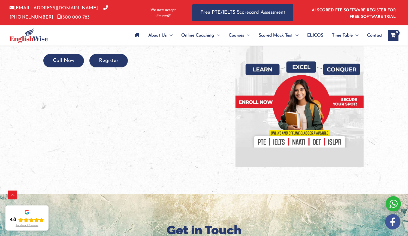
scroll to position [116, 0]
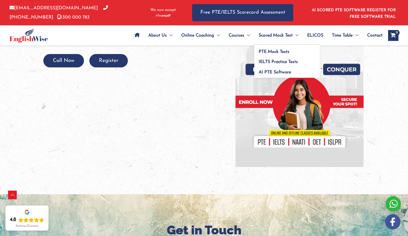
click at [259, 38] on span "Scored Mock Test" at bounding box center [276, 35] width 34 height 19
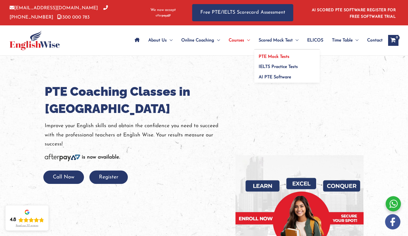
click at [266, 55] on span "PTE Mock Tests" at bounding box center [274, 57] width 31 height 4
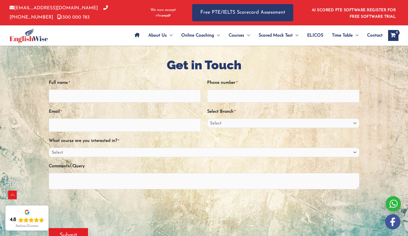
scroll to position [282, 0]
click at [319, 122] on select "Select Sydney City Center Sydney Parramatta EnglishWise Global Brisbane Gold Co…" at bounding box center [283, 123] width 153 height 10
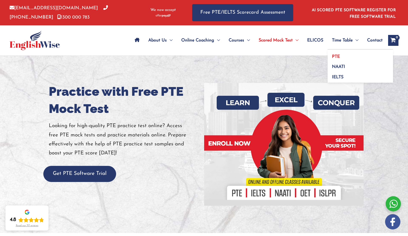
click at [337, 55] on span "PTE" at bounding box center [336, 57] width 8 height 4
click at [332, 55] on span "PTE" at bounding box center [336, 57] width 8 height 4
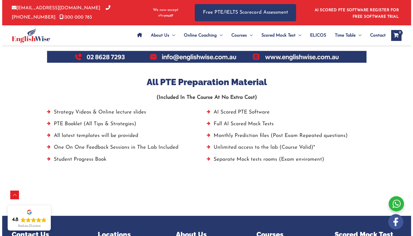
scroll to position [352, 0]
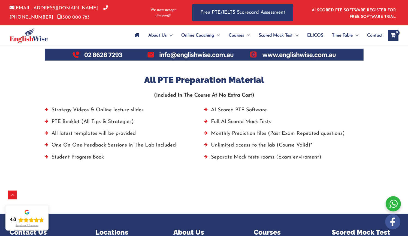
click at [37, 226] on div "Read our 717 reviews" at bounding box center [27, 225] width 23 height 3
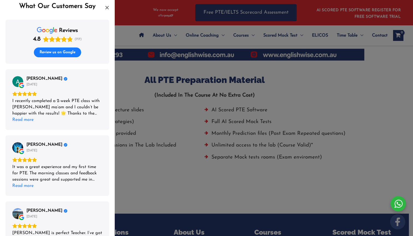
scroll to position [12, 0]
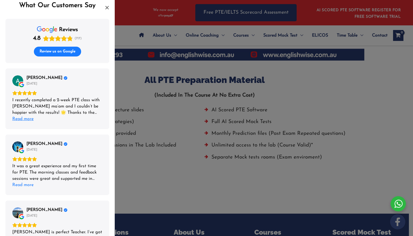
click at [31, 119] on div "Read more" at bounding box center [22, 119] width 21 height 6
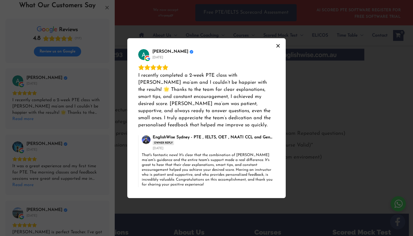
click at [277, 44] on icon "Close" at bounding box center [278, 46] width 4 height 4
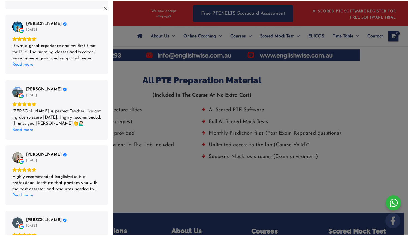
scroll to position [152, 0]
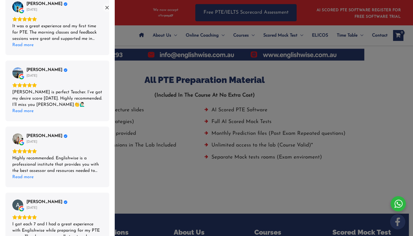
click at [171, 145] on div "List of reviews" at bounding box center [206, 118] width 413 height 236
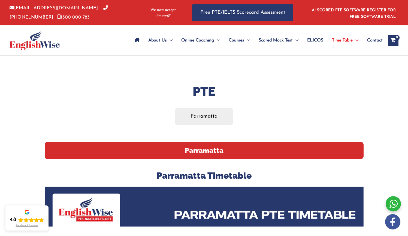
scroll to position [0, 0]
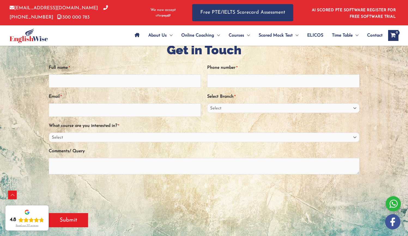
scroll to position [289, 0]
